Goal: Task Accomplishment & Management: Manage account settings

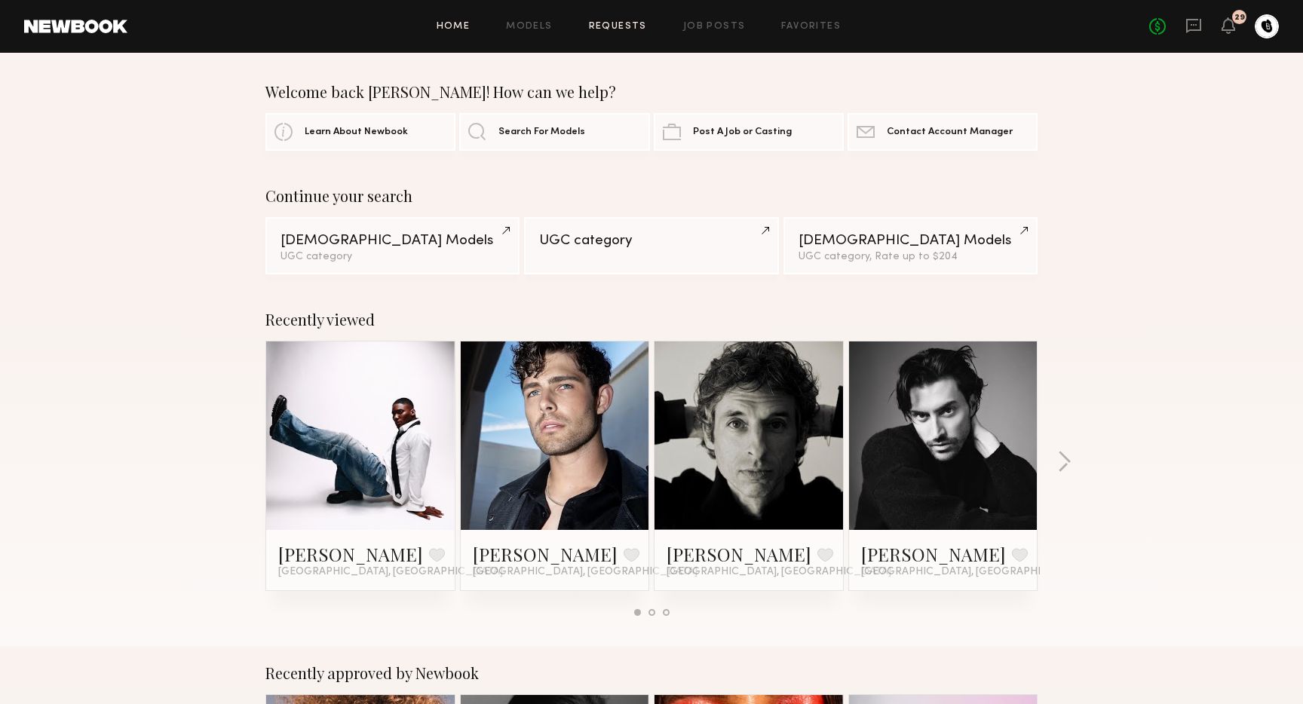
click at [611, 29] on link "Requests" at bounding box center [618, 27] width 58 height 10
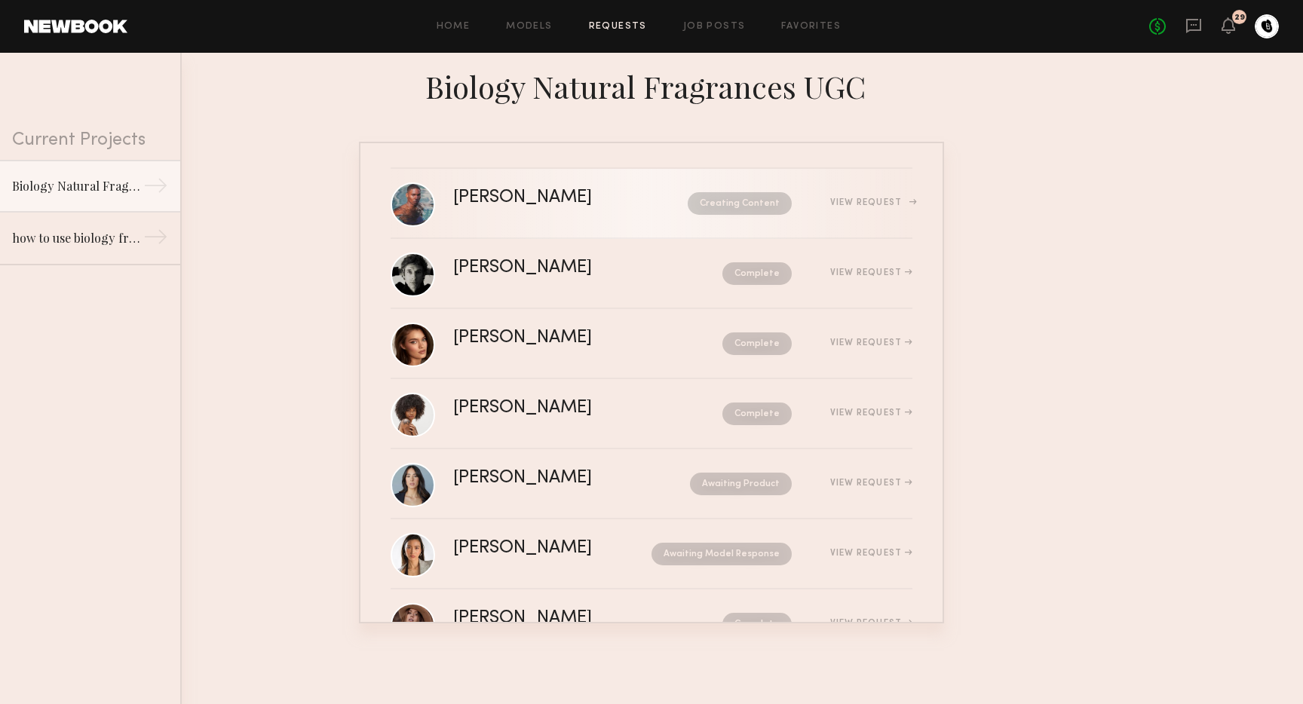
click at [640, 194] on div "Creating Content" at bounding box center [716, 203] width 152 height 23
